Goal: Transaction & Acquisition: Purchase product/service

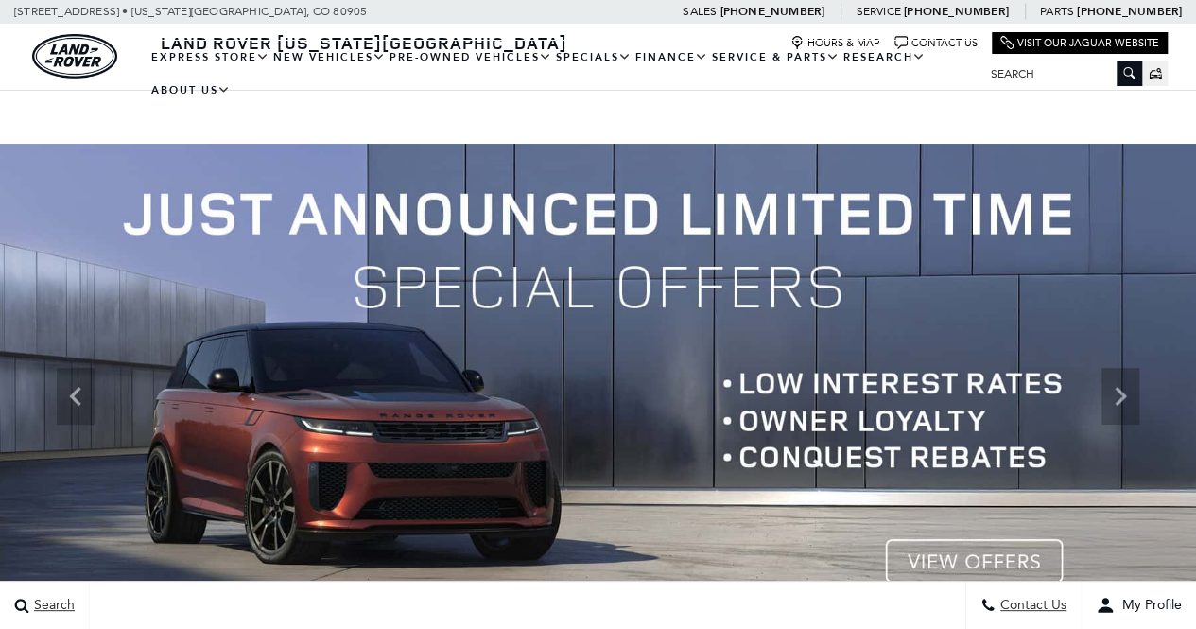
click at [457, 97] on span "Secs" at bounding box center [454, 103] width 36 height 17
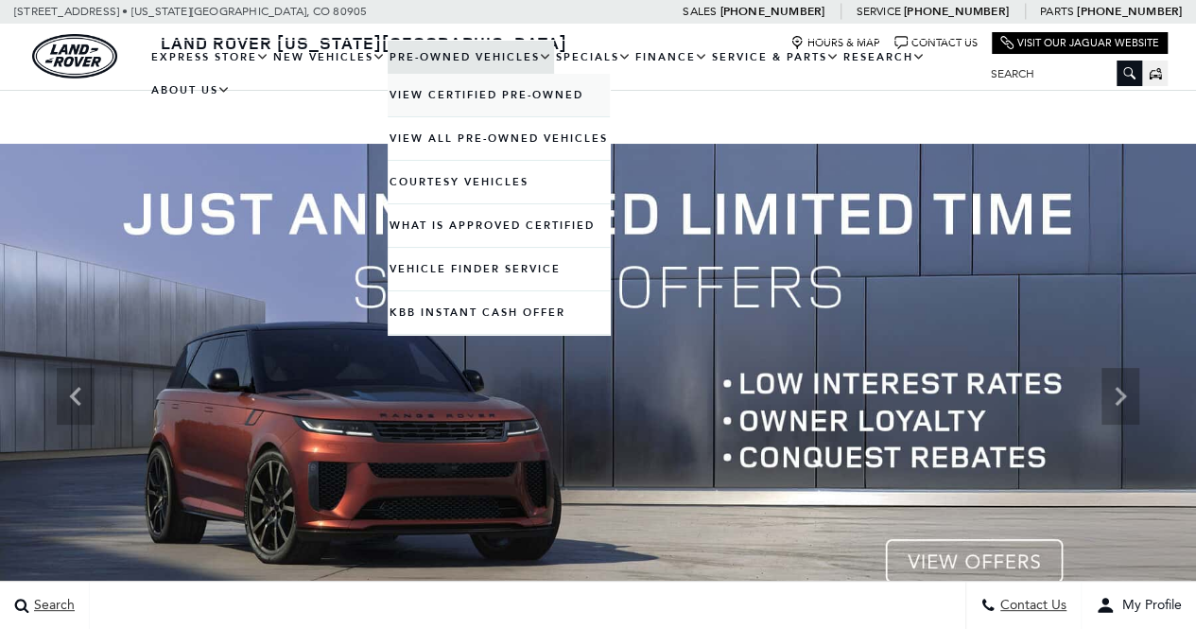
click at [490, 57] on div "Land Rover [US_STATE][GEOGRAPHIC_DATA] Hours & Map Contact Us Visit Our Jaguar …" at bounding box center [598, 40] width 1196 height 33
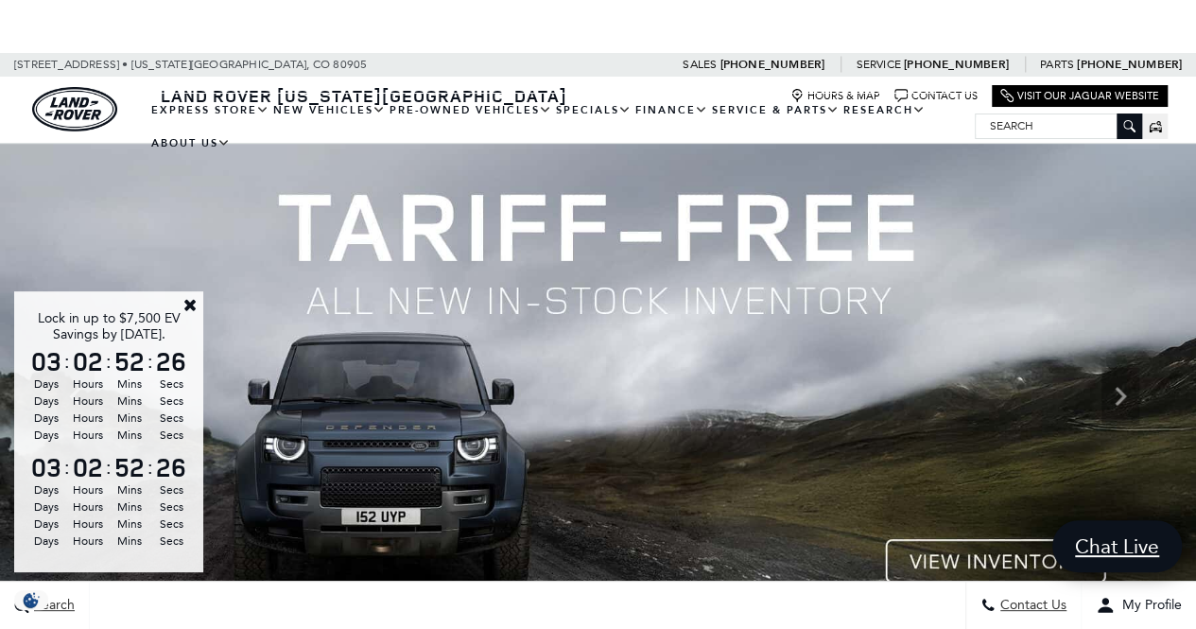
click at [189, 306] on link "Close" at bounding box center [189, 304] width 17 height 17
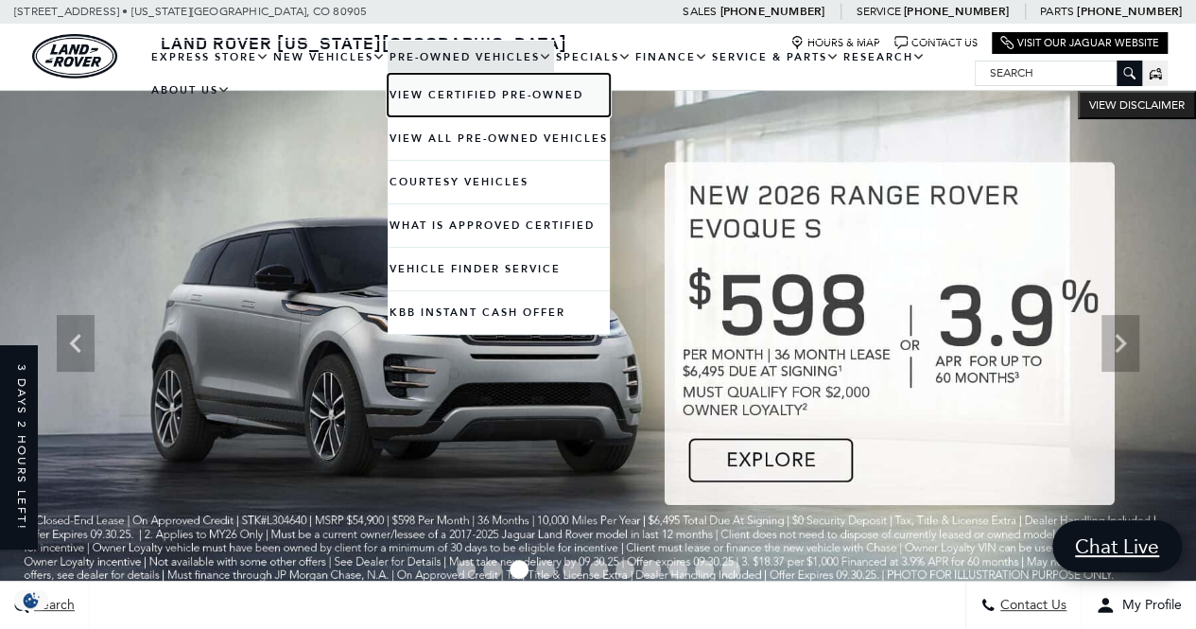
click at [537, 99] on link "View Certified Pre-Owned" at bounding box center [499, 95] width 222 height 43
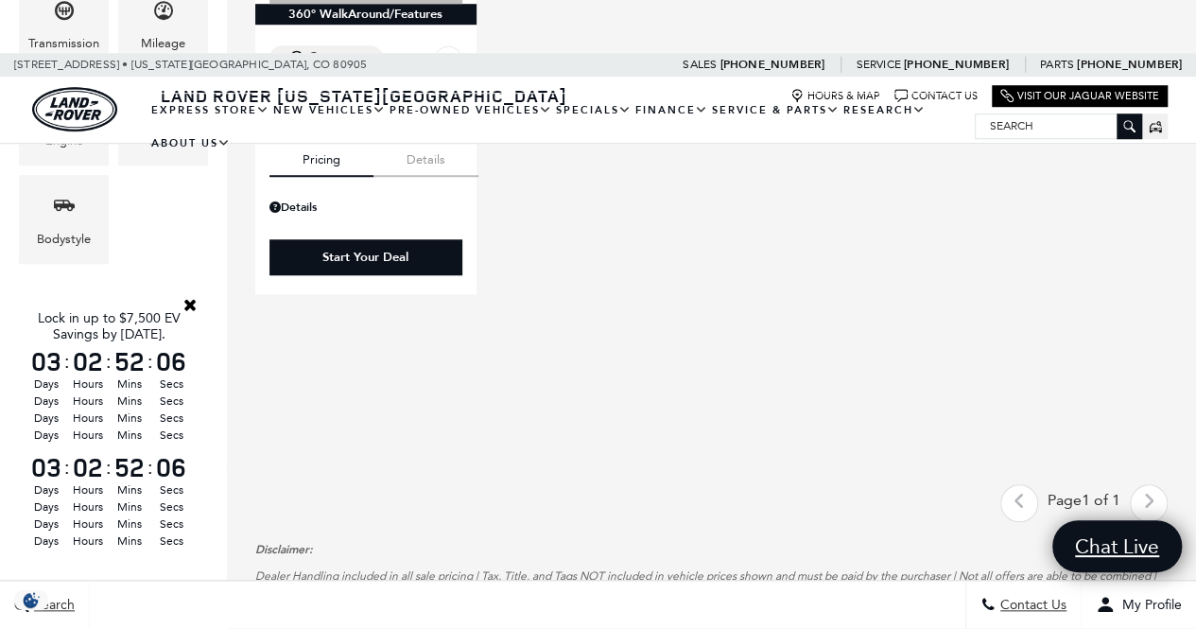
scroll to position [699, 0]
click at [457, 13] on span "Lock in up to $7,500 EV Savings by [DATE]." at bounding box center [428, 26] width 395 height 27
